Goal: Task Accomplishment & Management: Manage account settings

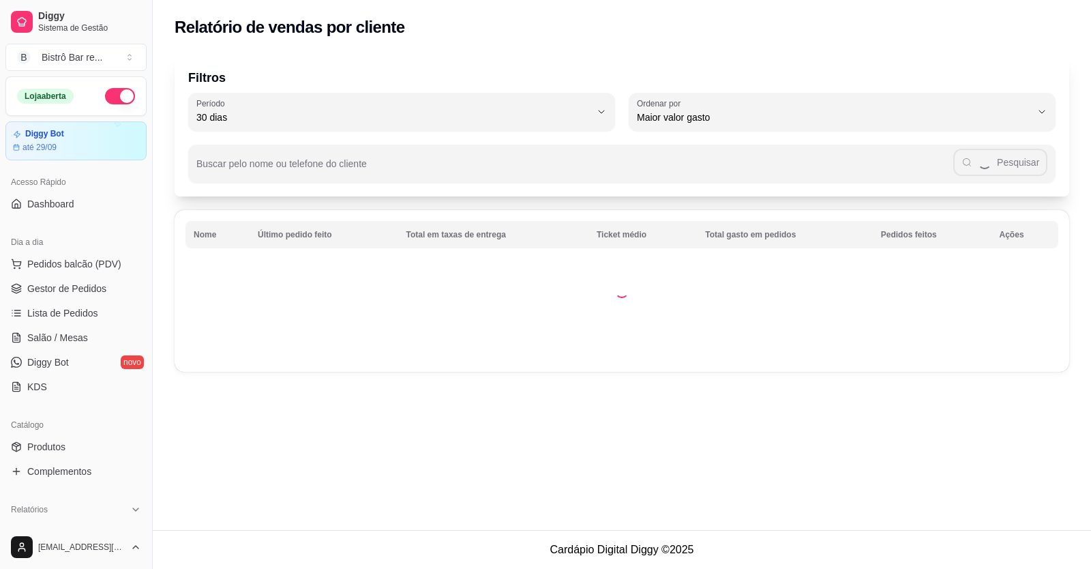
select select "30"
select select "HIGHEST_TOTAL_SPENT_WITH_ORDERS"
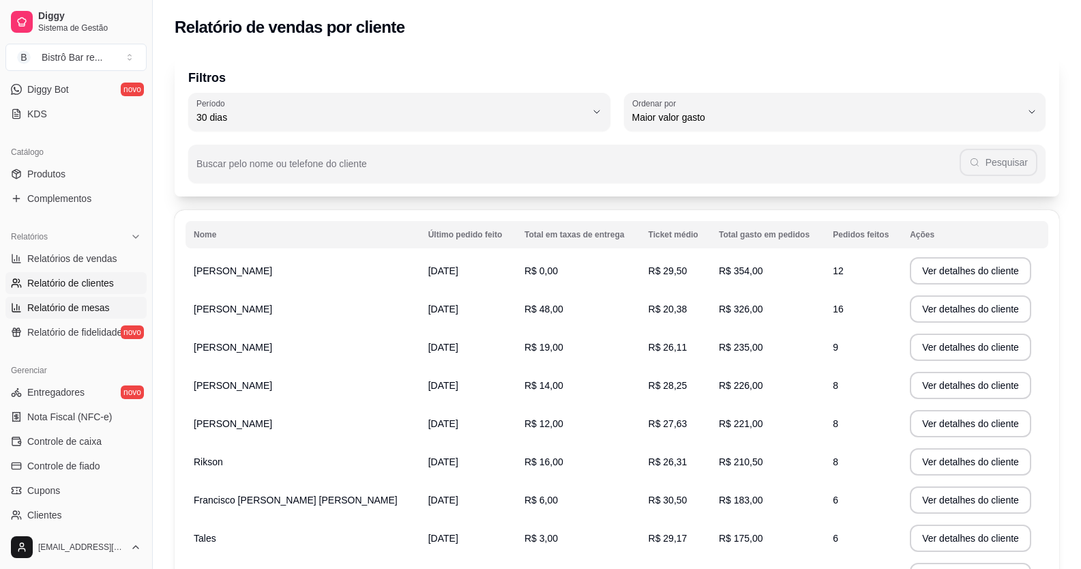
click at [81, 311] on span "Relatório de mesas" at bounding box center [68, 308] width 83 height 14
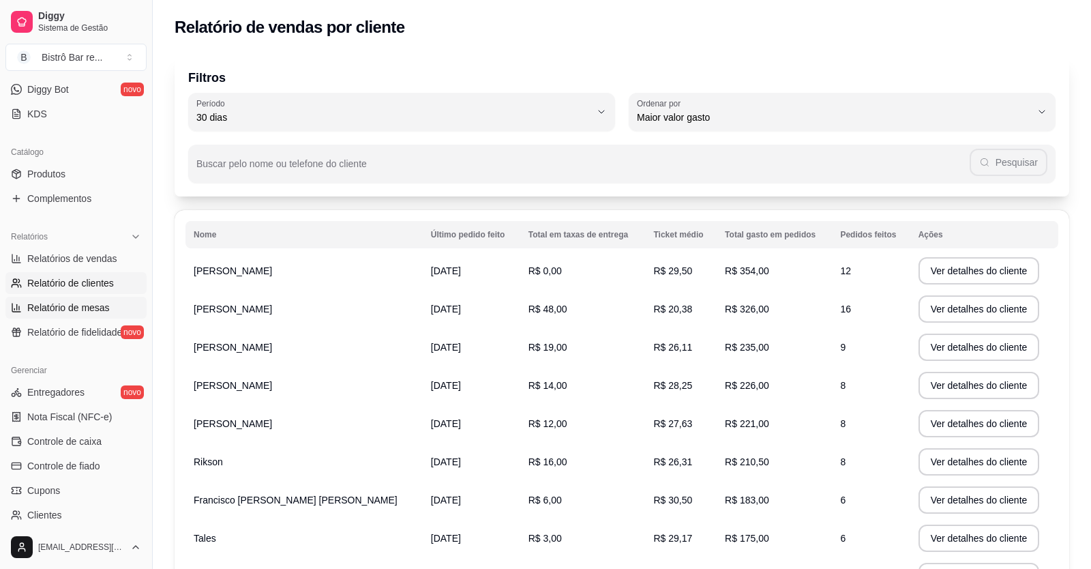
select select "TOTAL_OF_ORDERS"
select select "7"
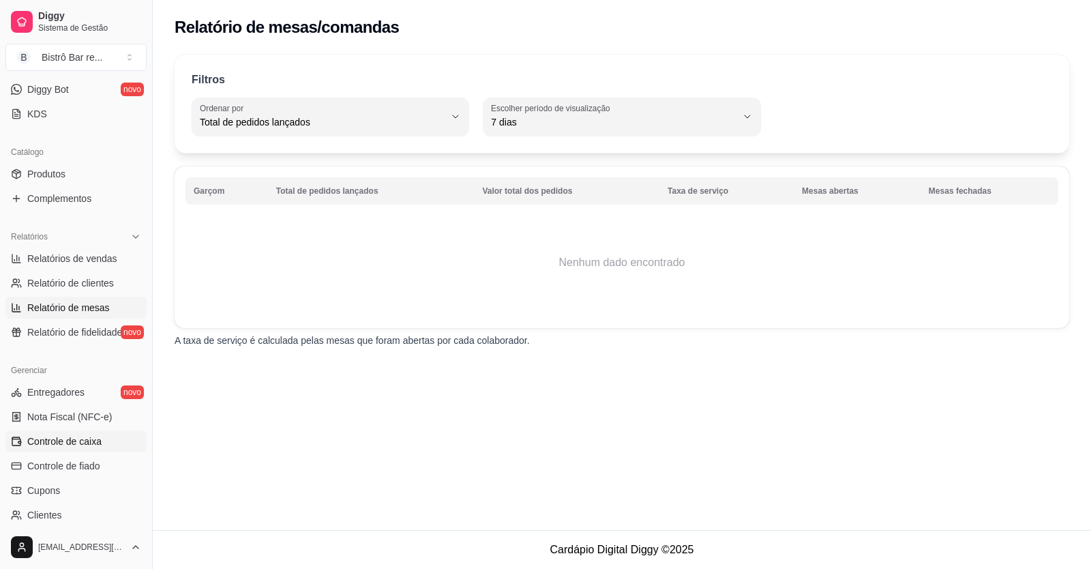
click at [108, 443] on link "Controle de caixa" at bounding box center [75, 441] width 141 height 22
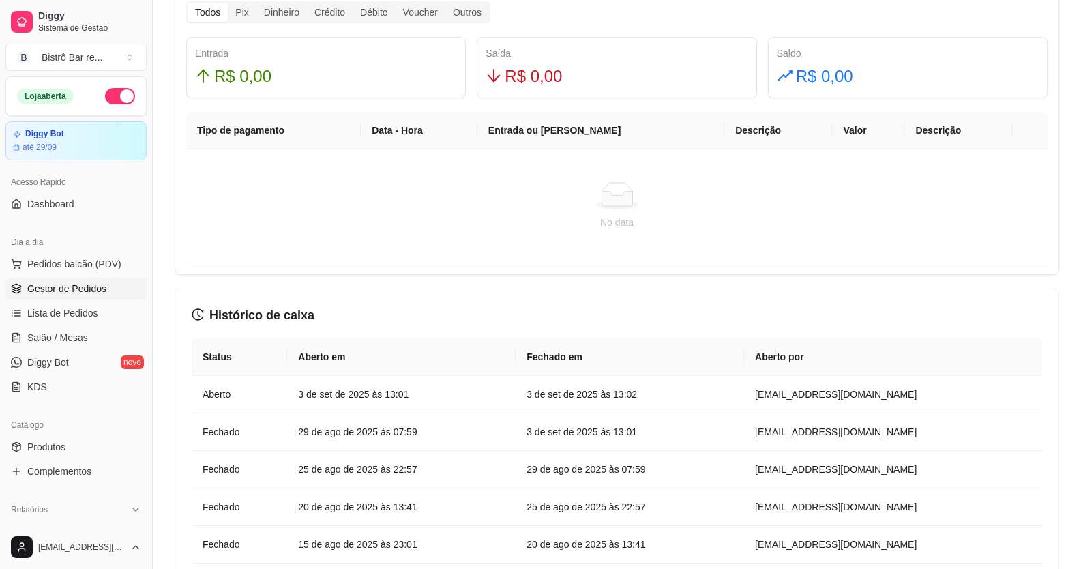
click at [70, 285] on span "Gestor de Pedidos" at bounding box center [66, 289] width 79 height 14
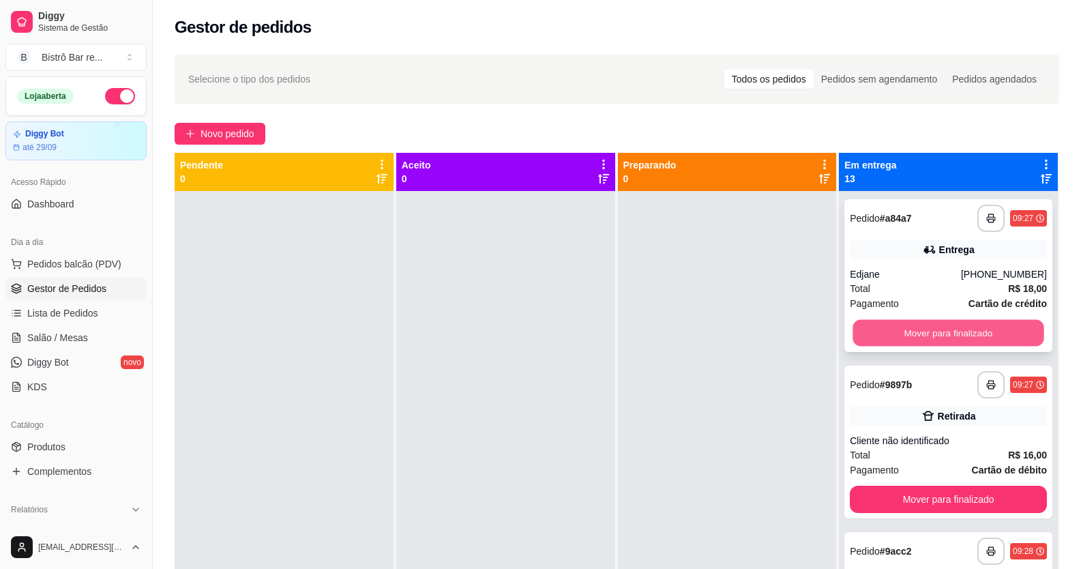
click at [961, 324] on button "Mover para finalizado" at bounding box center [948, 333] width 191 height 27
click at [976, 329] on button "Mover para finalizado" at bounding box center [948, 332] width 197 height 27
click at [976, 329] on button "Mover para finalizado" at bounding box center [948, 333] width 191 height 27
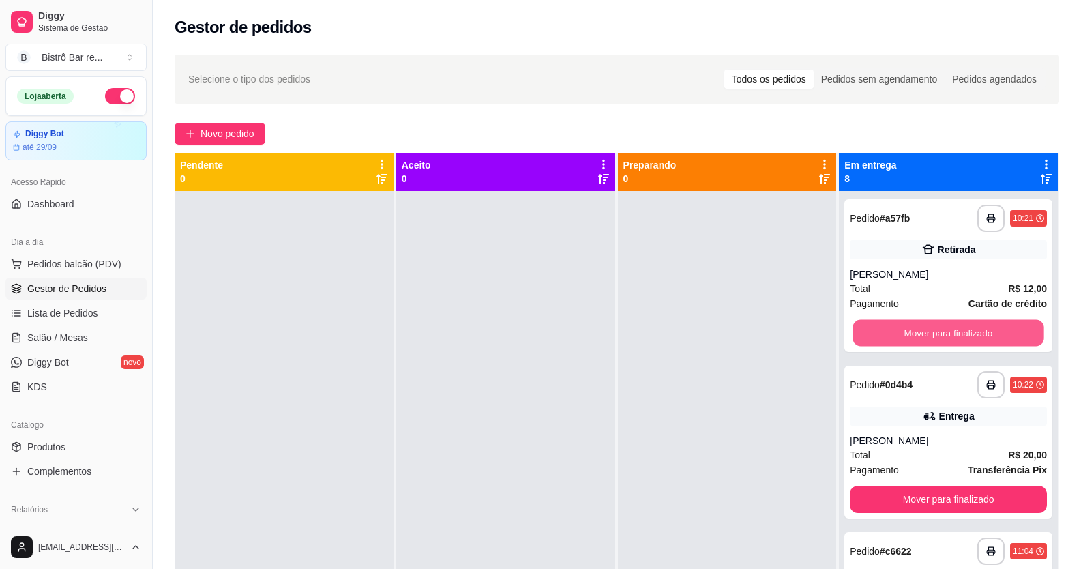
click at [977, 329] on button "Mover para finalizado" at bounding box center [948, 333] width 191 height 27
click at [977, 329] on button "Mover para finalizado" at bounding box center [948, 332] width 197 height 27
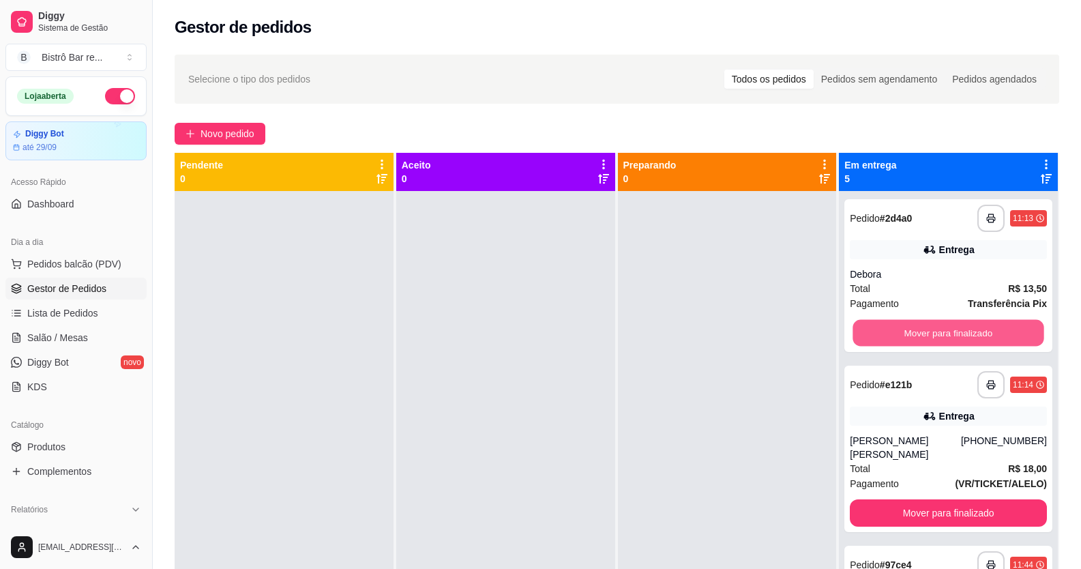
click at [977, 329] on button "Mover para finalizado" at bounding box center [948, 333] width 191 height 27
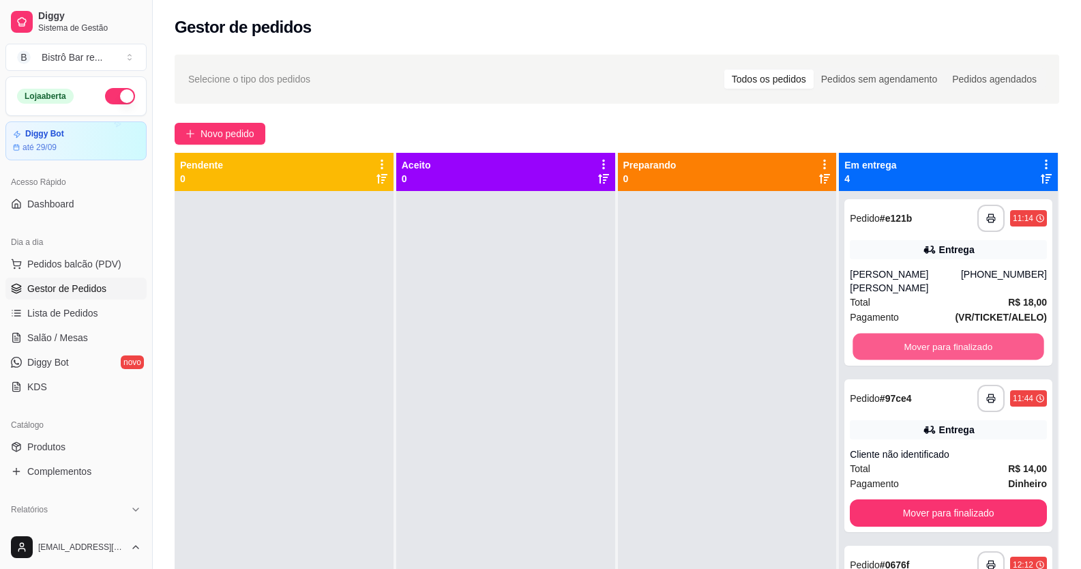
click at [977, 334] on button "Mover para finalizado" at bounding box center [948, 347] width 191 height 27
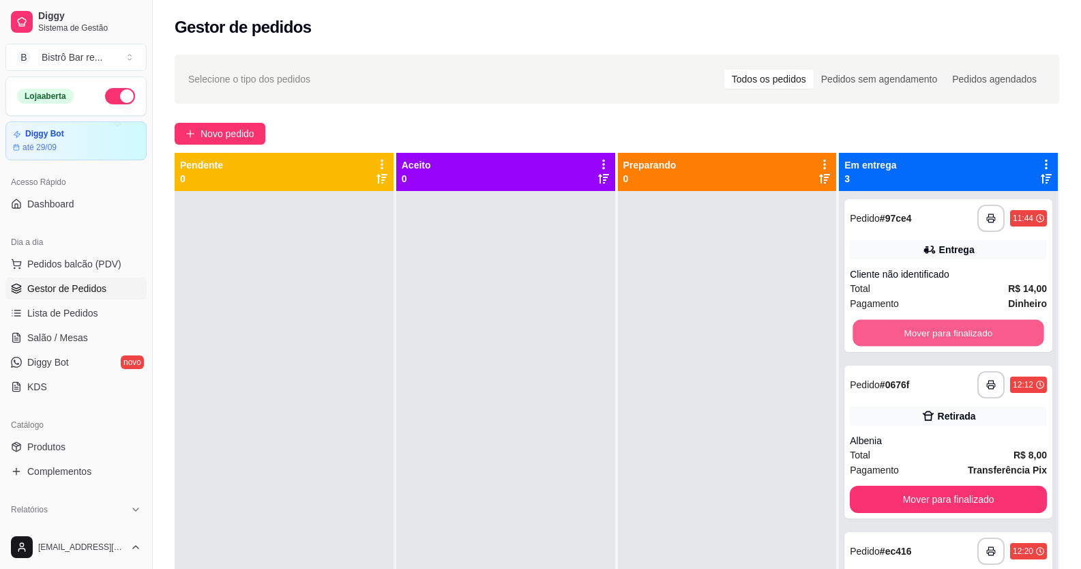
click at [977, 329] on button "Mover para finalizado" at bounding box center [948, 333] width 191 height 27
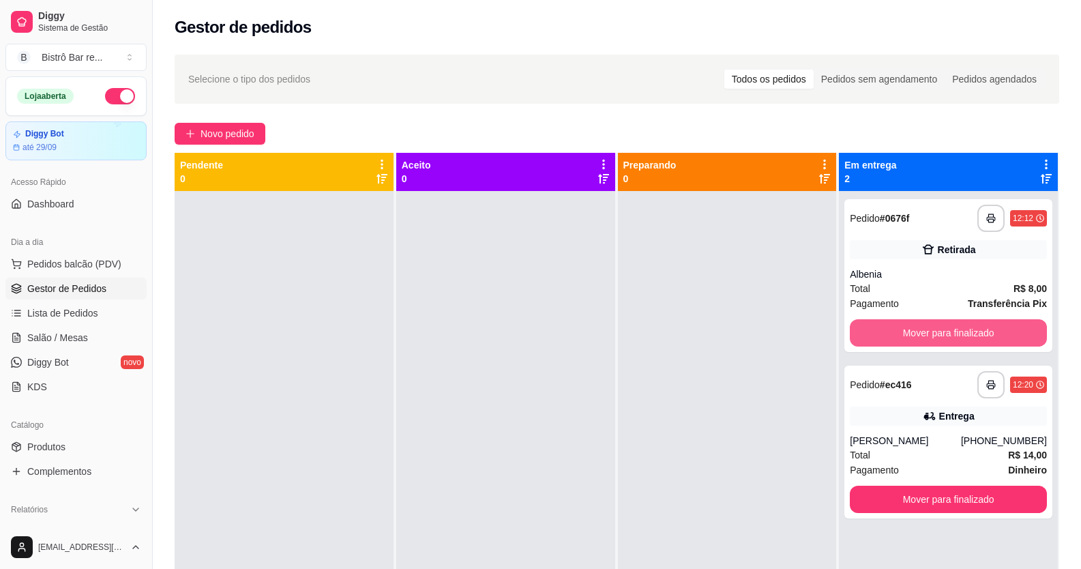
click at [977, 329] on button "Mover para finalizado" at bounding box center [948, 332] width 197 height 27
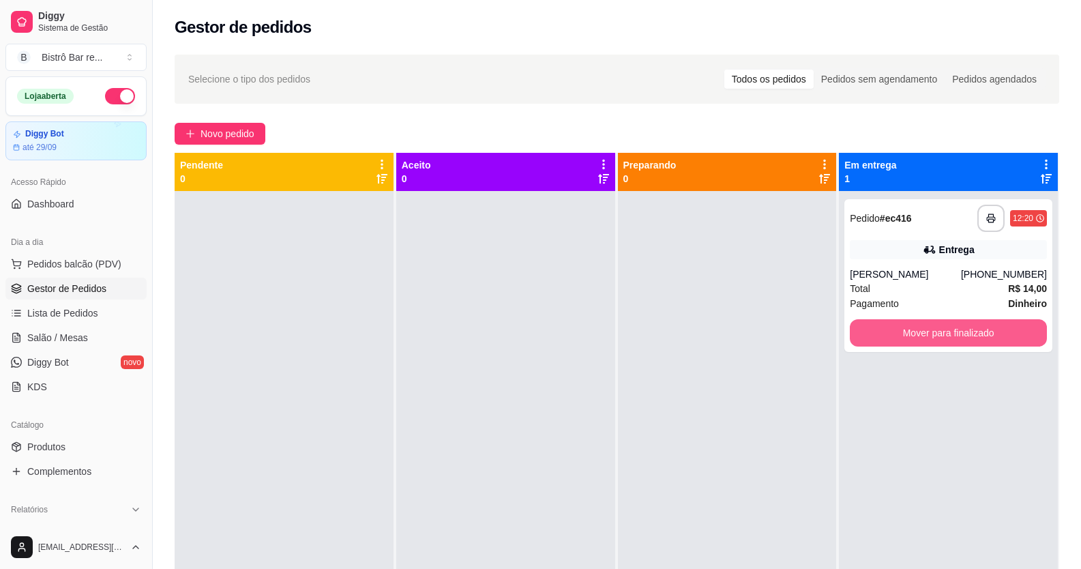
click at [977, 329] on button "Mover para finalizado" at bounding box center [948, 332] width 197 height 27
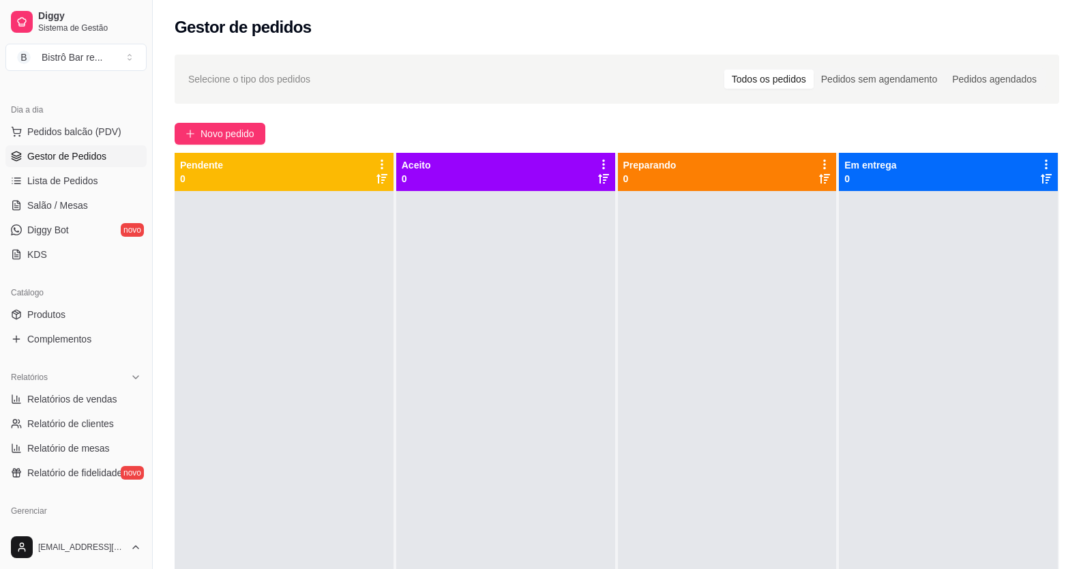
scroll to position [136, 0]
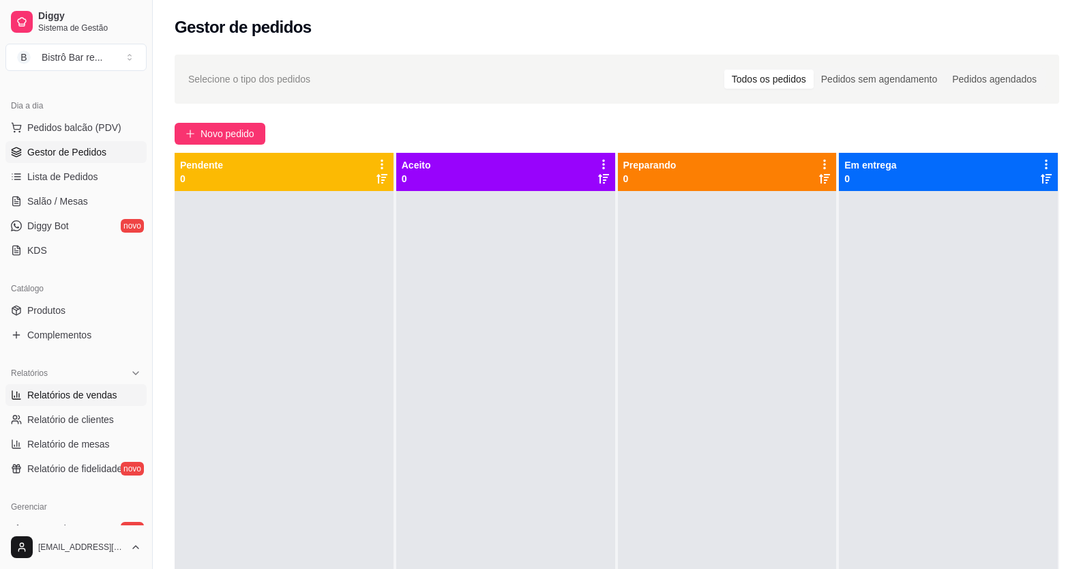
click at [91, 395] on span "Relatórios de vendas" at bounding box center [72, 395] width 90 height 14
select select "ALL"
select select "0"
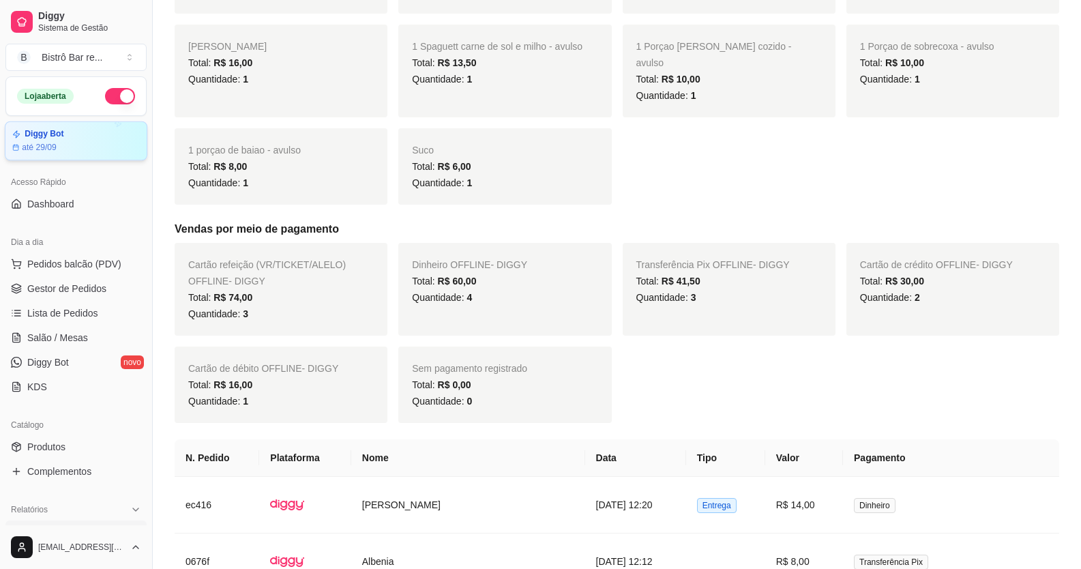
scroll to position [344, 0]
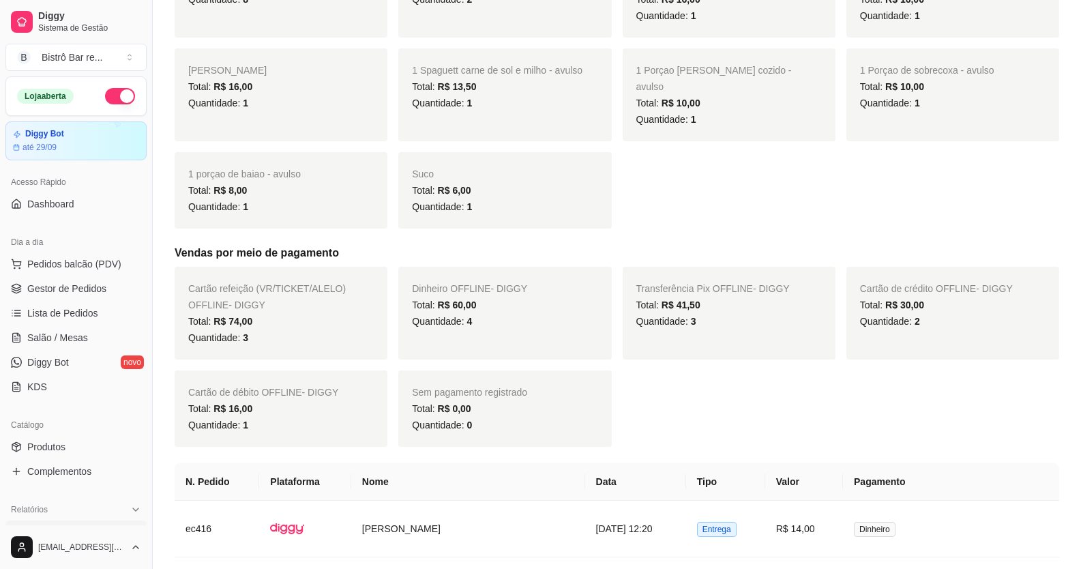
click at [111, 97] on button "button" at bounding box center [120, 96] width 30 height 16
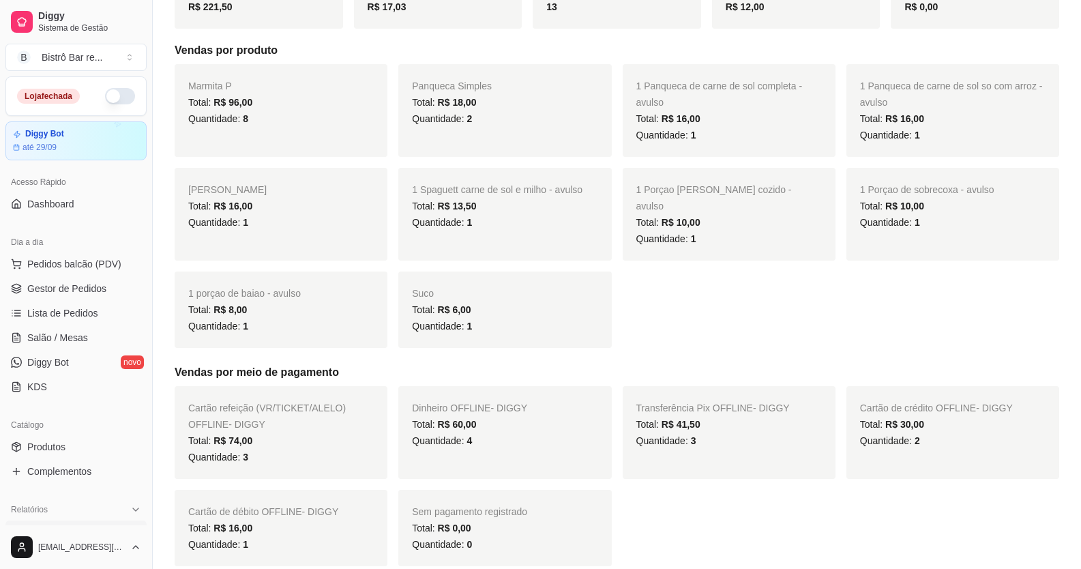
scroll to position [208, 0]
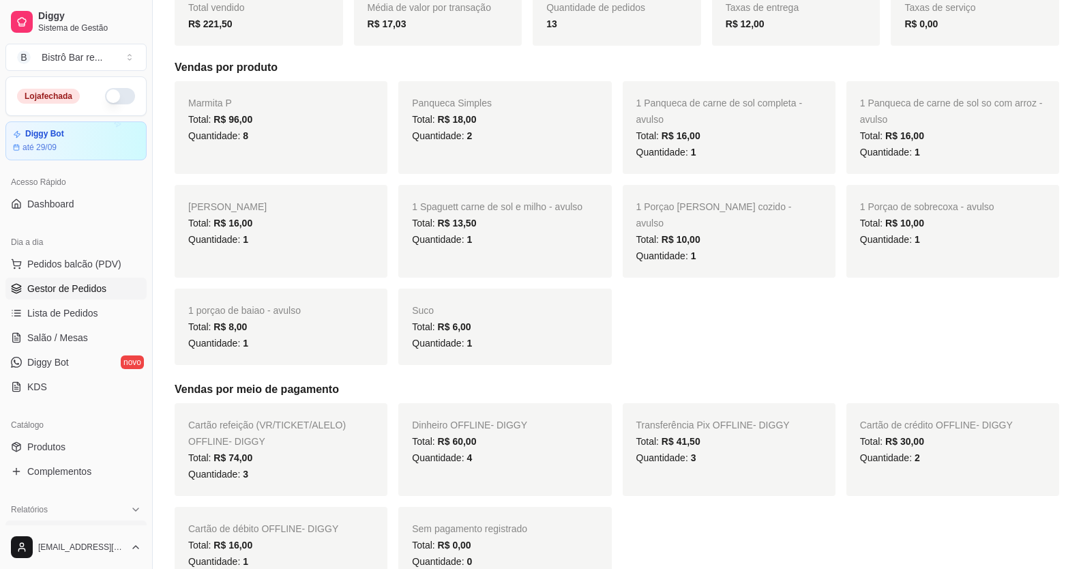
click at [91, 289] on span "Gestor de Pedidos" at bounding box center [66, 289] width 79 height 14
